Goal: Task Accomplishment & Management: Use online tool/utility

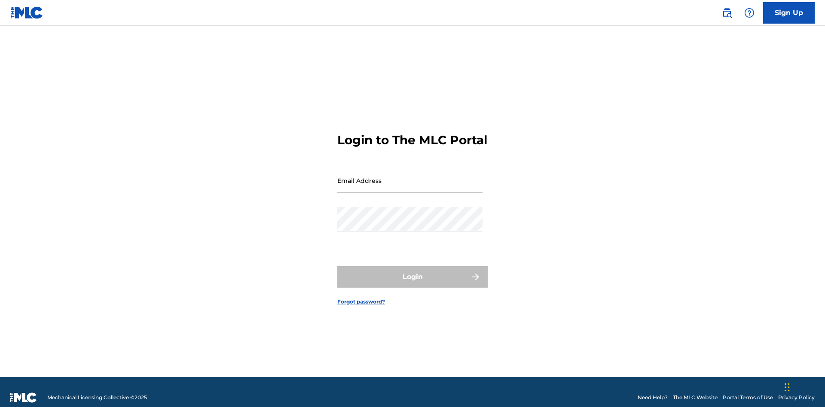
scroll to position [11, 0]
click at [410, 177] on input "Email Address" at bounding box center [409, 180] width 145 height 24
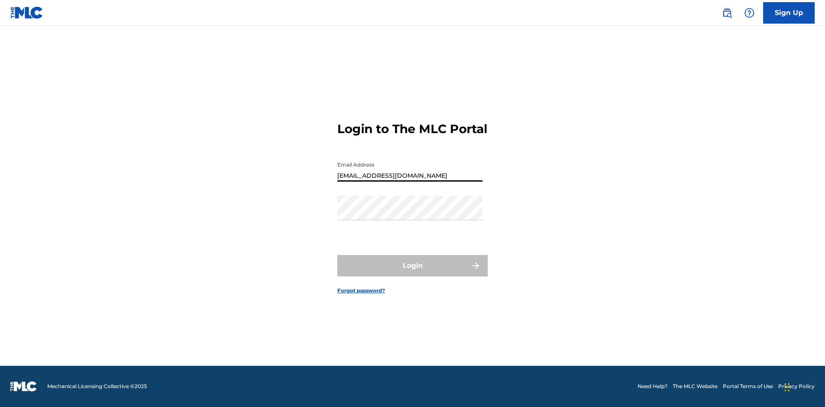
type input "[EMAIL_ADDRESS][DOMAIN_NAME]"
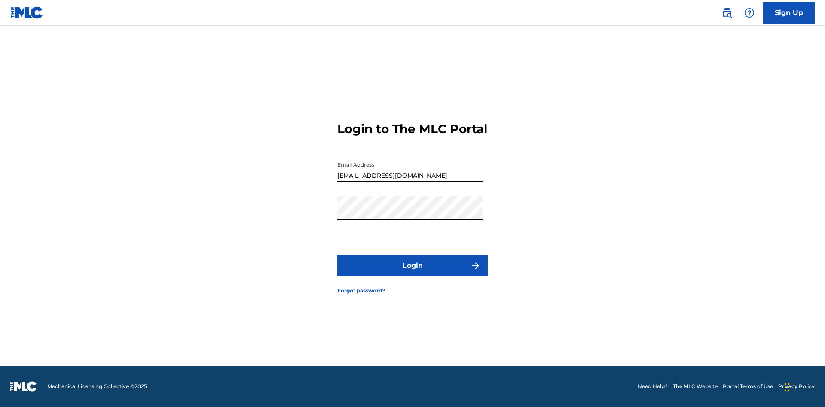
click at [412, 273] on button "Login" at bounding box center [412, 265] width 150 height 21
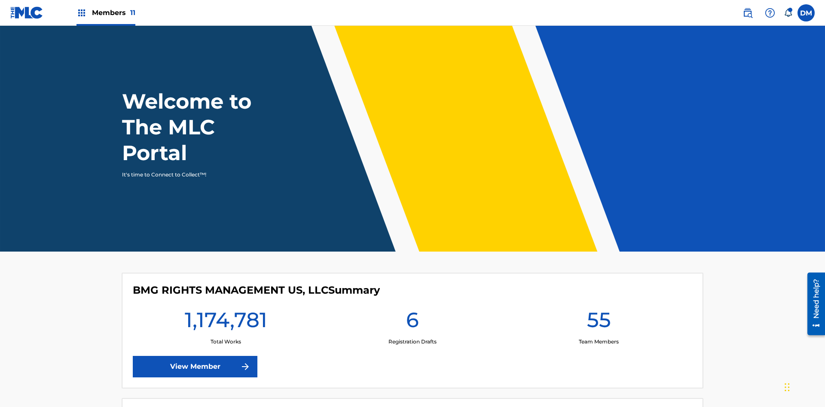
scroll to position [37, 0]
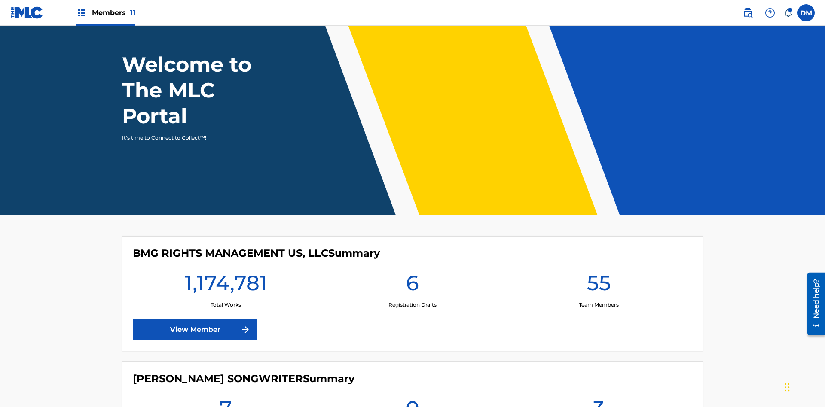
click at [106, 12] on span "Members 11" at bounding box center [113, 13] width 43 height 10
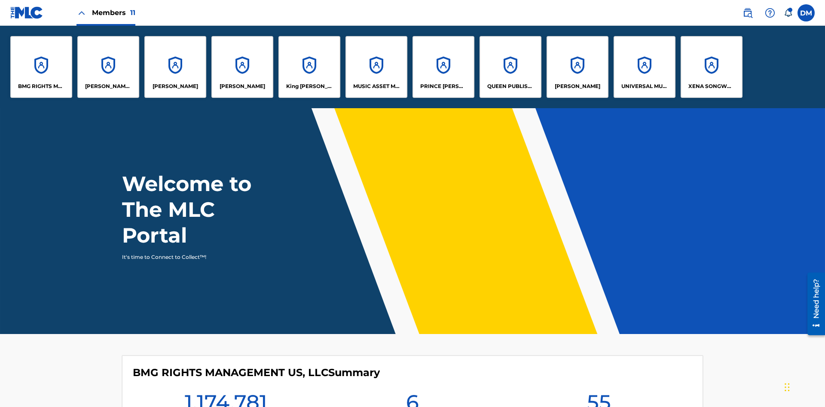
scroll to position [0, 0]
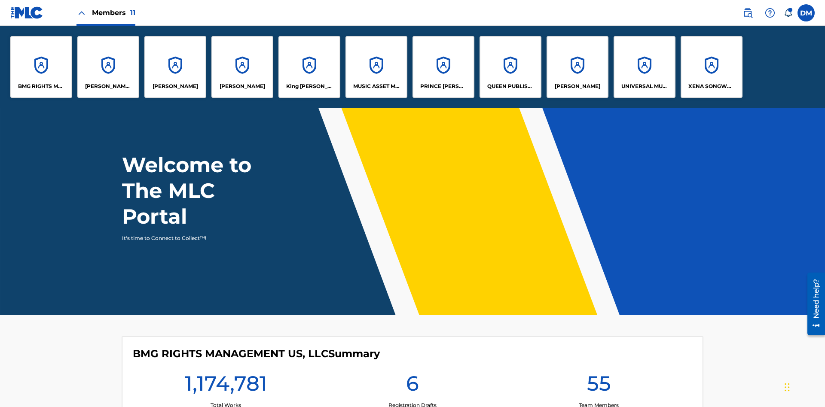
click at [309, 86] on p "King [PERSON_NAME]" at bounding box center [309, 86] width 47 height 8
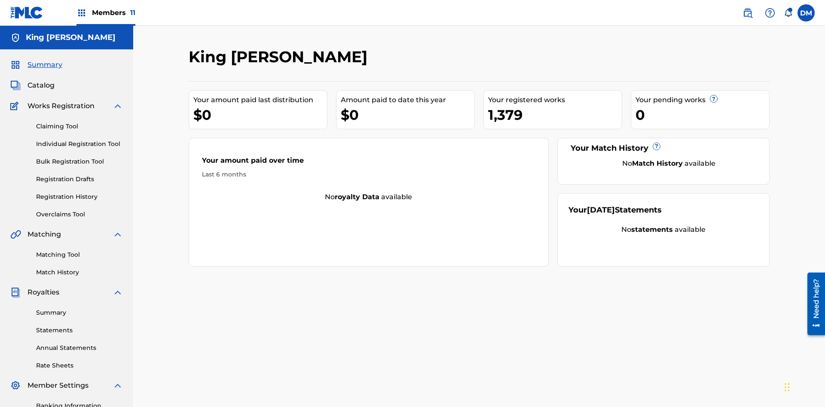
click at [79, 250] on link "Matching Tool" at bounding box center [79, 254] width 87 height 9
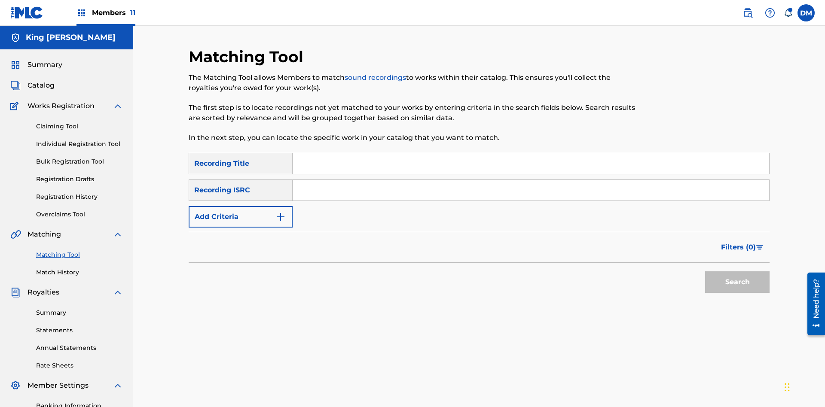
click at [531, 153] on input "Search Form" at bounding box center [531, 163] width 476 height 21
type input "Cowboy"
click at [739, 242] on span "Filters ( 0 )" at bounding box center [738, 247] width 35 height 10
click at [0, 0] on input "Search Form" at bounding box center [0, 0] width 0 height 0
click at [0, 0] on button "Apply Filters" at bounding box center [0, 0] width 0 height 0
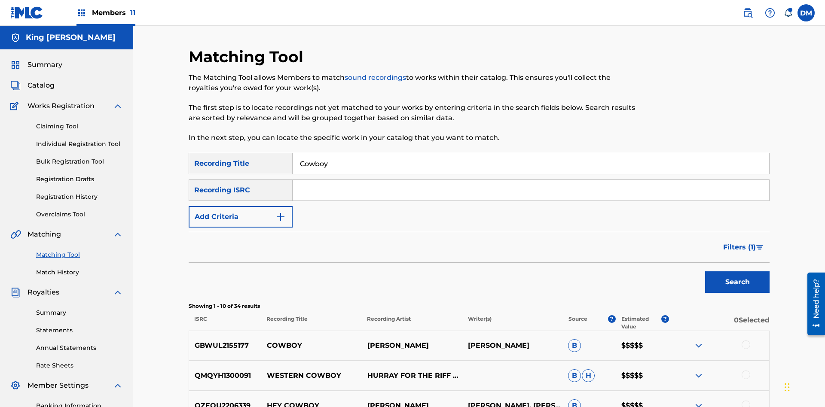
click at [531, 153] on input "Cowboy" at bounding box center [531, 163] width 476 height 21
click at [531, 153] on input "Search Form" at bounding box center [531, 163] width 476 height 21
type input "Hocus Pocus"
click at [739, 242] on span "Filters ( 1 )" at bounding box center [739, 247] width 33 height 10
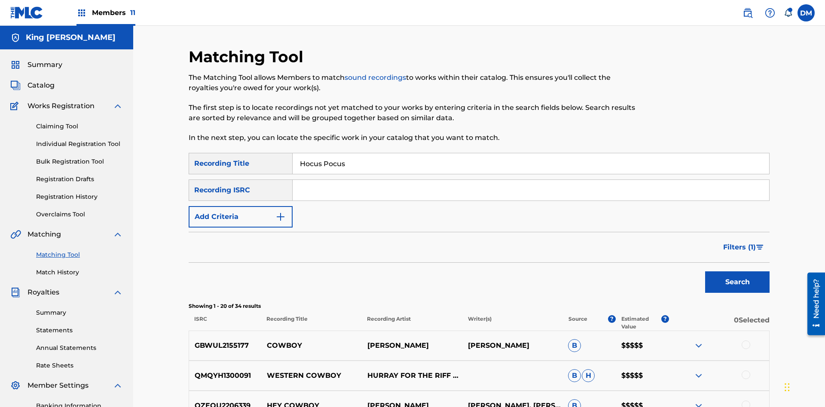
click at [0, 0] on input "Search Form" at bounding box center [0, 0] width 0 height 0
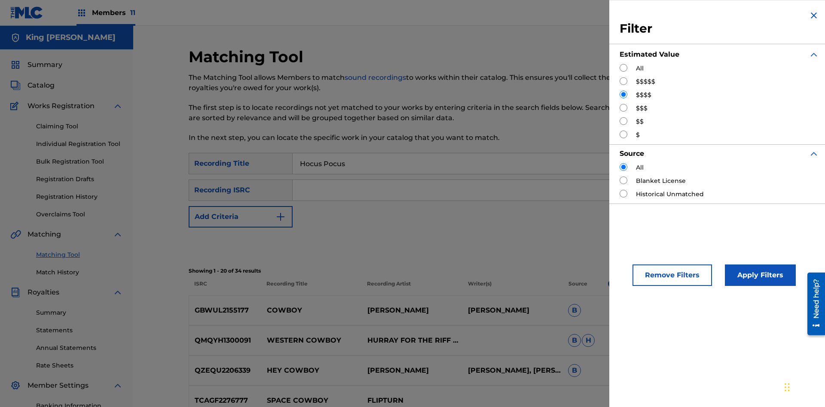
click at [759, 275] on button "Apply Filters" at bounding box center [760, 275] width 71 height 21
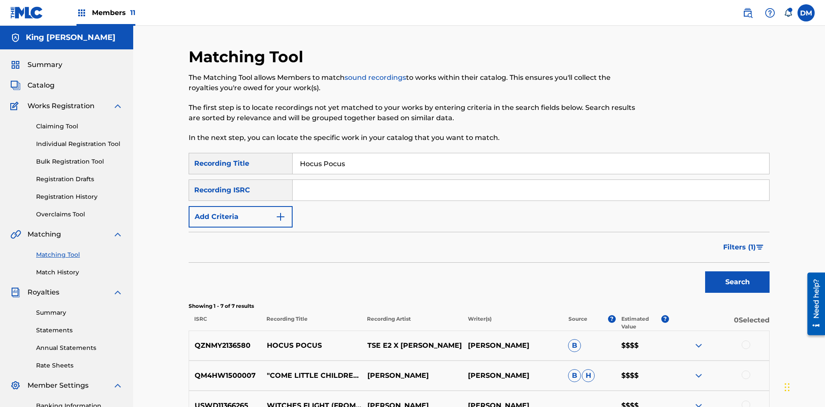
scroll to position [159, 0]
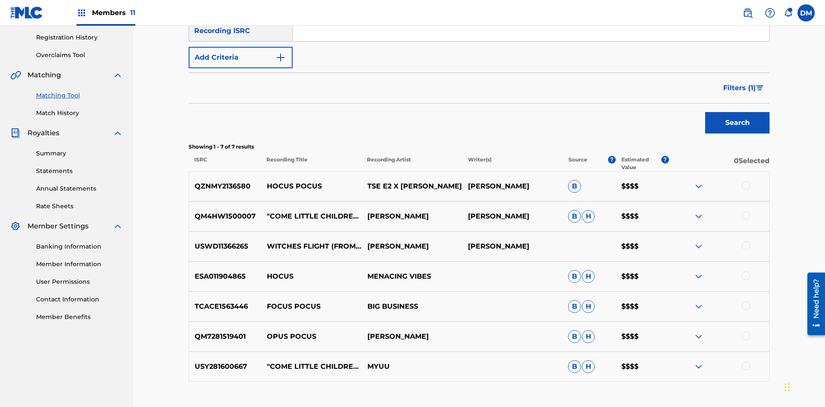
click at [531, 15] on input "Hocus Pocus" at bounding box center [531, 4] width 476 height 21
click at [531, 15] on input "Search Form" at bounding box center [531, 4] width 476 height 21
type input "[PERSON_NAME]"
click at [739, 83] on span "Filters ( 1 )" at bounding box center [739, 88] width 33 height 10
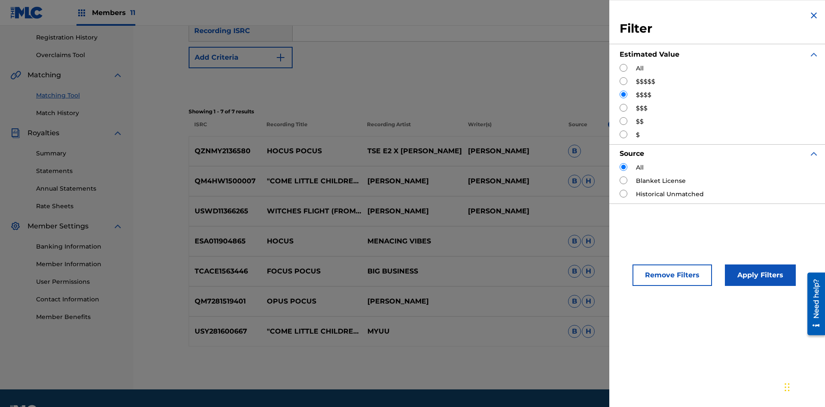
click at [623, 108] on input "Search Form" at bounding box center [624, 108] width 8 height 8
click at [759, 275] on button "Apply Filters" at bounding box center [760, 275] width 71 height 21
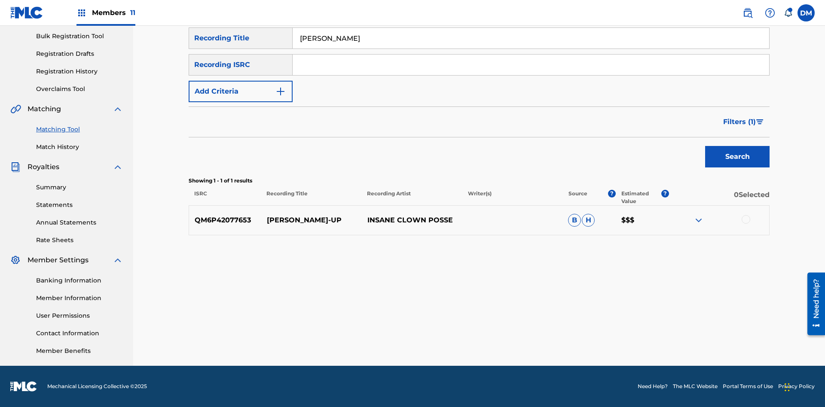
click at [531, 49] on input "[PERSON_NAME]" at bounding box center [531, 38] width 476 height 21
click at [531, 49] on input "Search Form" at bounding box center [531, 38] width 476 height 21
type input "[PERSON_NAME]"
click at [739, 122] on span "Filters ( 1 )" at bounding box center [739, 122] width 33 height 10
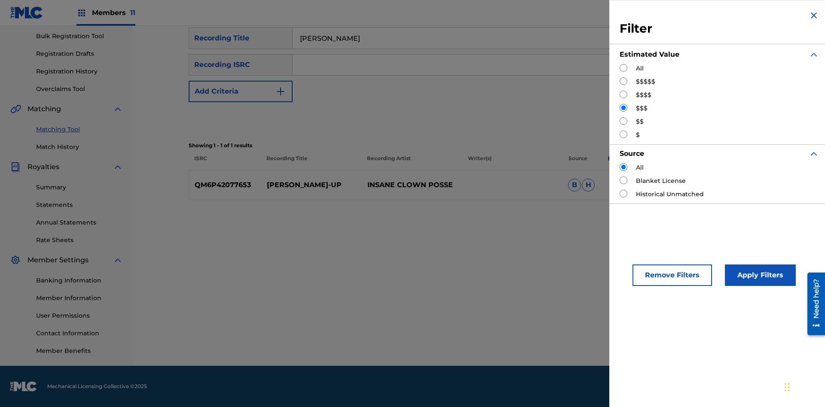
click at [623, 121] on input "Search Form" at bounding box center [624, 121] width 8 height 8
click at [759, 275] on button "Apply Filters" at bounding box center [760, 275] width 71 height 21
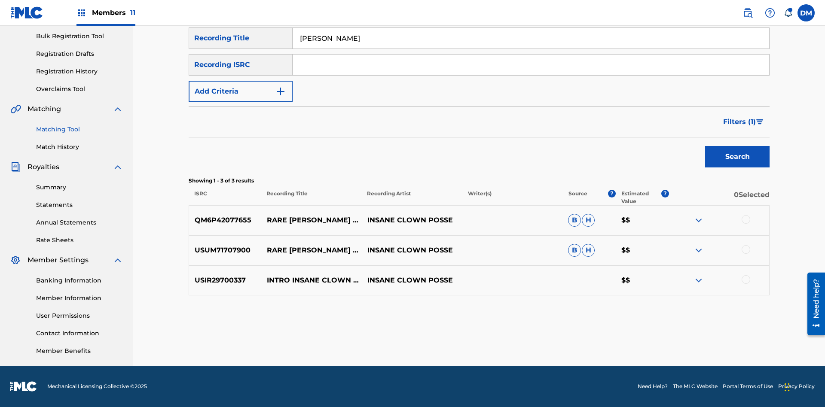
scroll to position [125, 0]
click at [531, 49] on input "[PERSON_NAME]" at bounding box center [531, 38] width 476 height 21
click at [531, 49] on input "Search Form" at bounding box center [531, 38] width 476 height 21
type input "[PERSON_NAME]"
click at [739, 122] on span "Filters ( 1 )" at bounding box center [739, 122] width 33 height 10
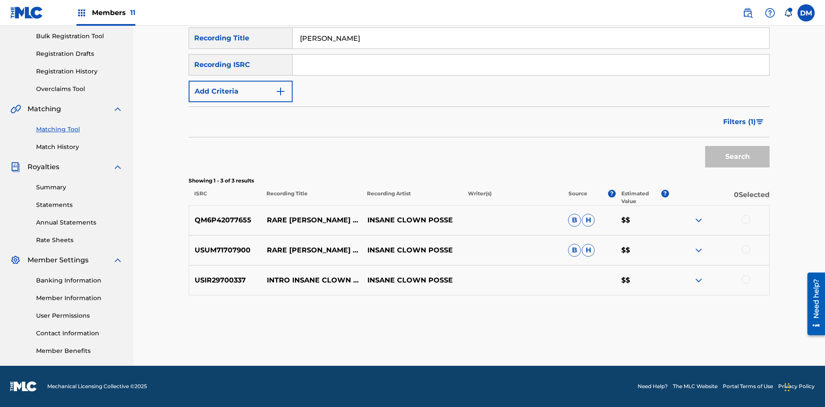
click at [0, 0] on input "Search Form" at bounding box center [0, 0] width 0 height 0
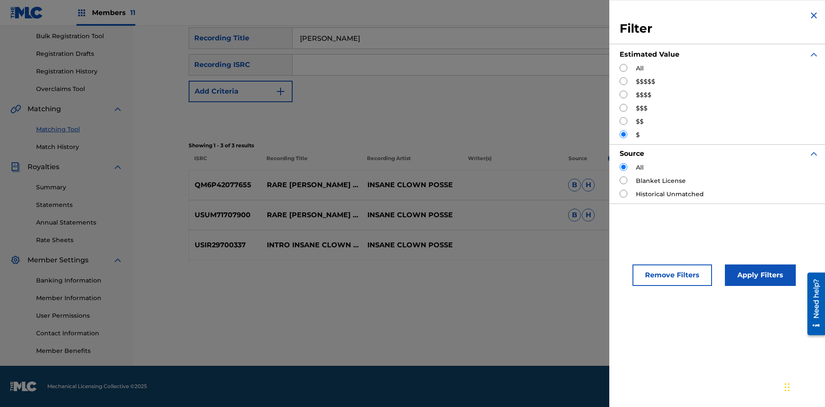
click at [759, 275] on button "Apply Filters" at bounding box center [760, 275] width 71 height 21
